Goal: Information Seeking & Learning: Learn about a topic

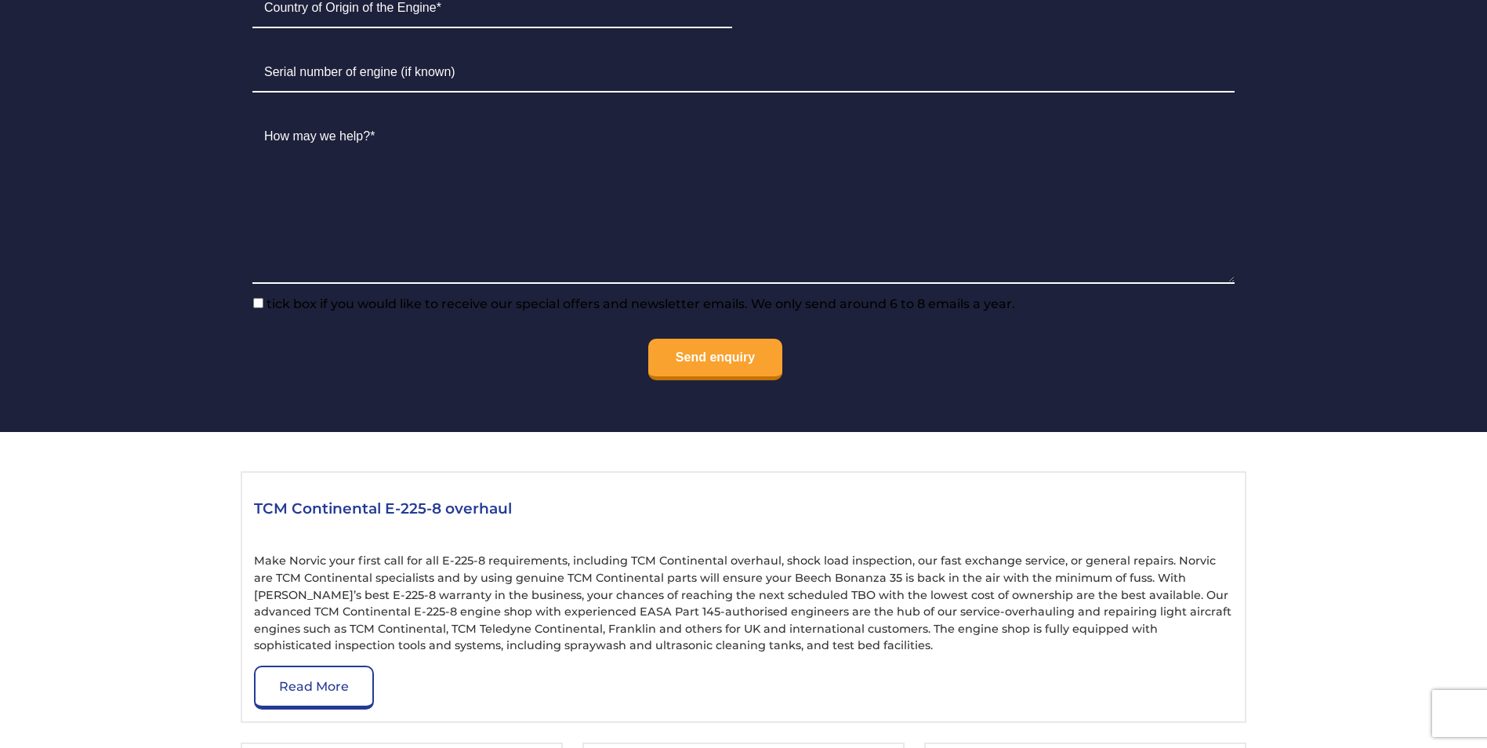
scroll to position [1567, 0]
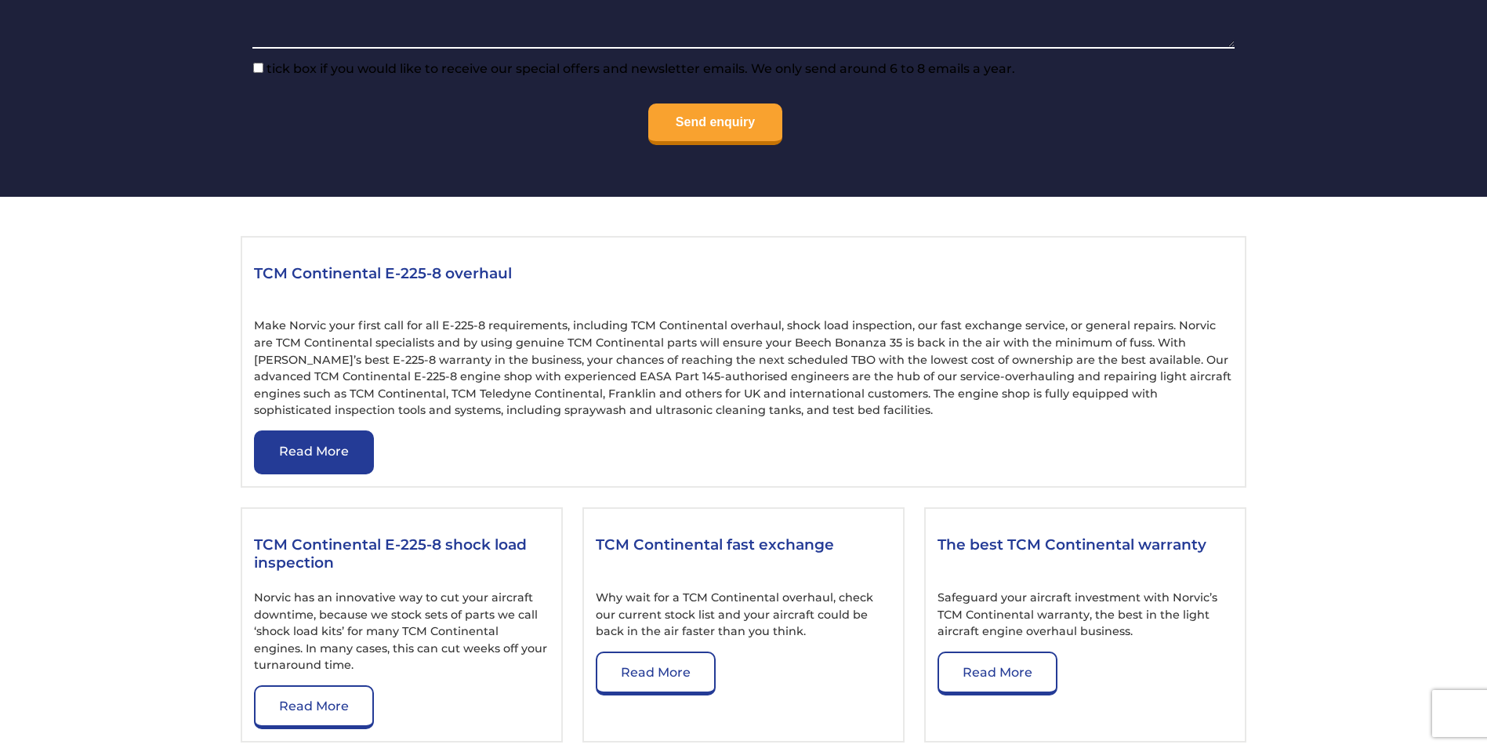
click at [335, 459] on link "Read More" at bounding box center [314, 452] width 120 height 44
